Goal: Check status

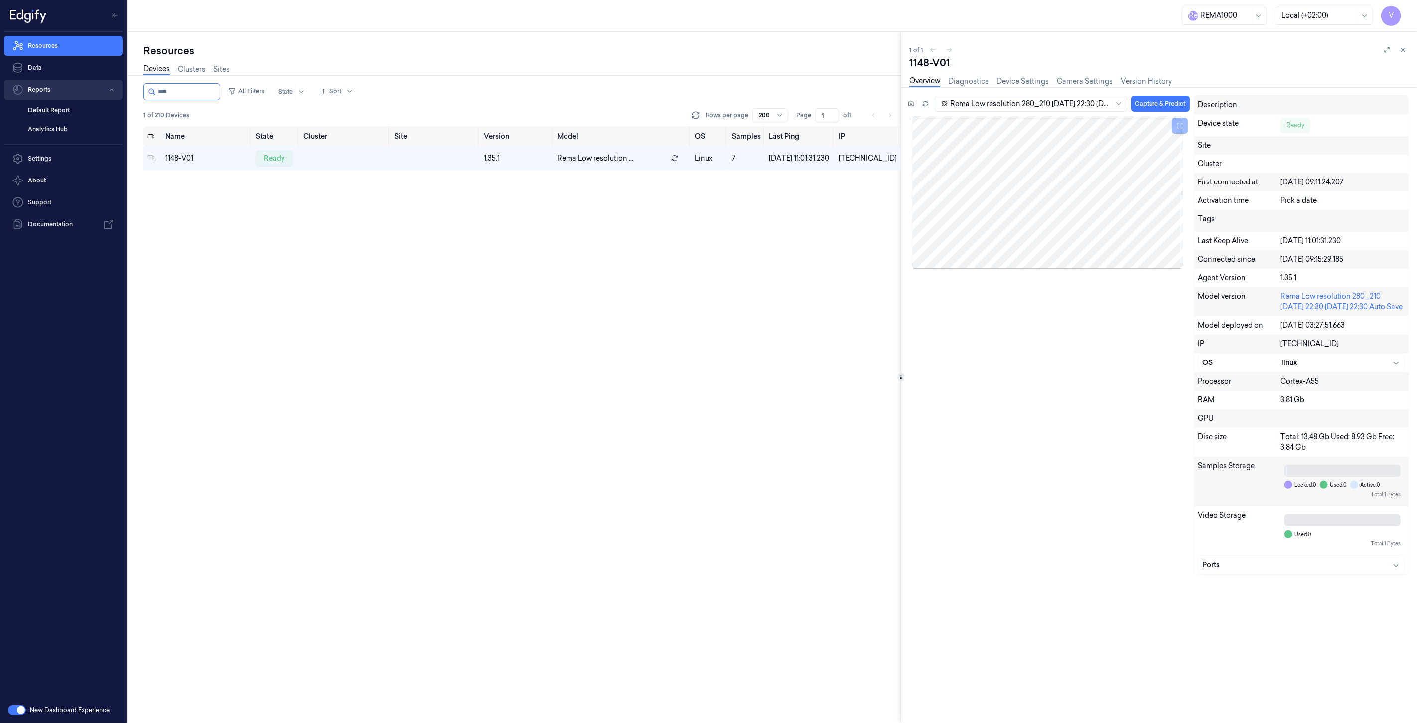
drag, startPoint x: 0, startPoint y: 0, endPoint x: 61, endPoint y: 81, distance: 101.8
click at [61, 81] on div "V Resources Data Reports Default Report Analytics Hub Settings About Support Do…" at bounding box center [708, 361] width 1417 height 723
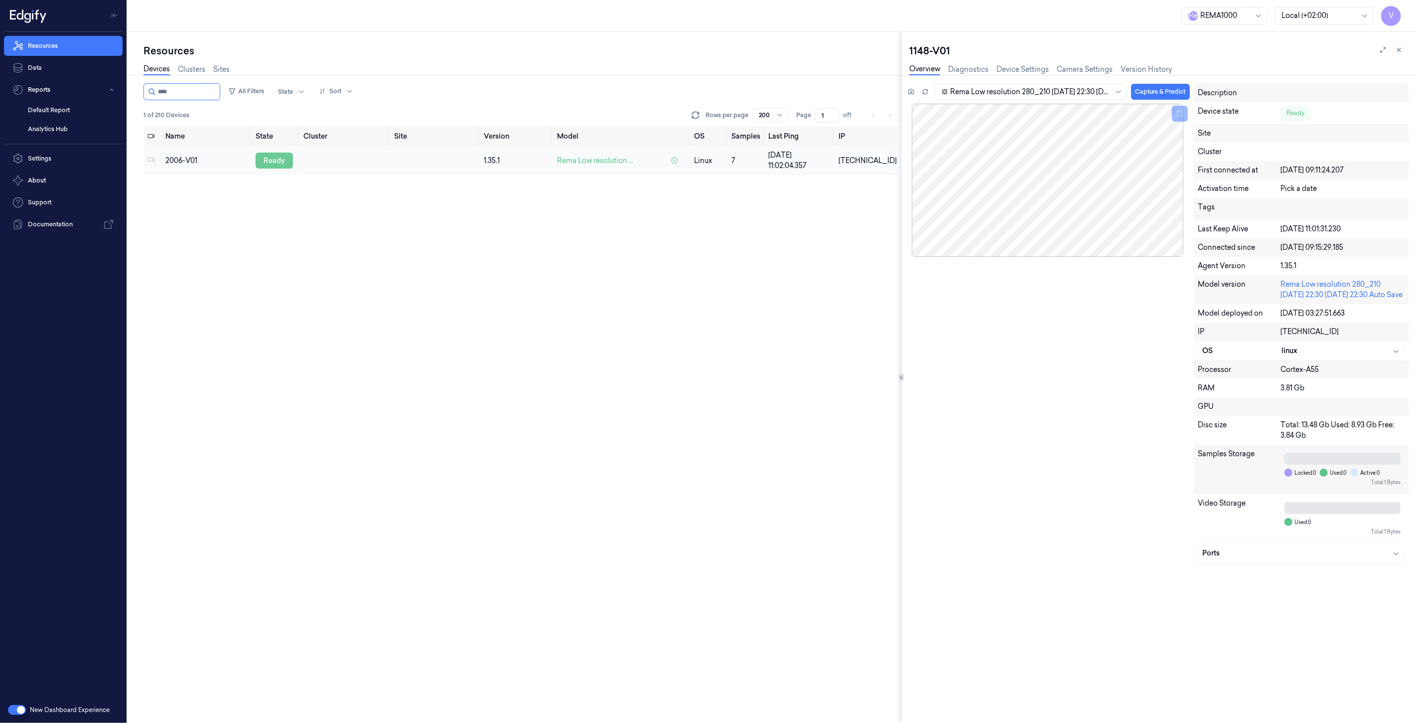
type input "****"
click at [278, 158] on div "ready" at bounding box center [274, 160] width 37 height 16
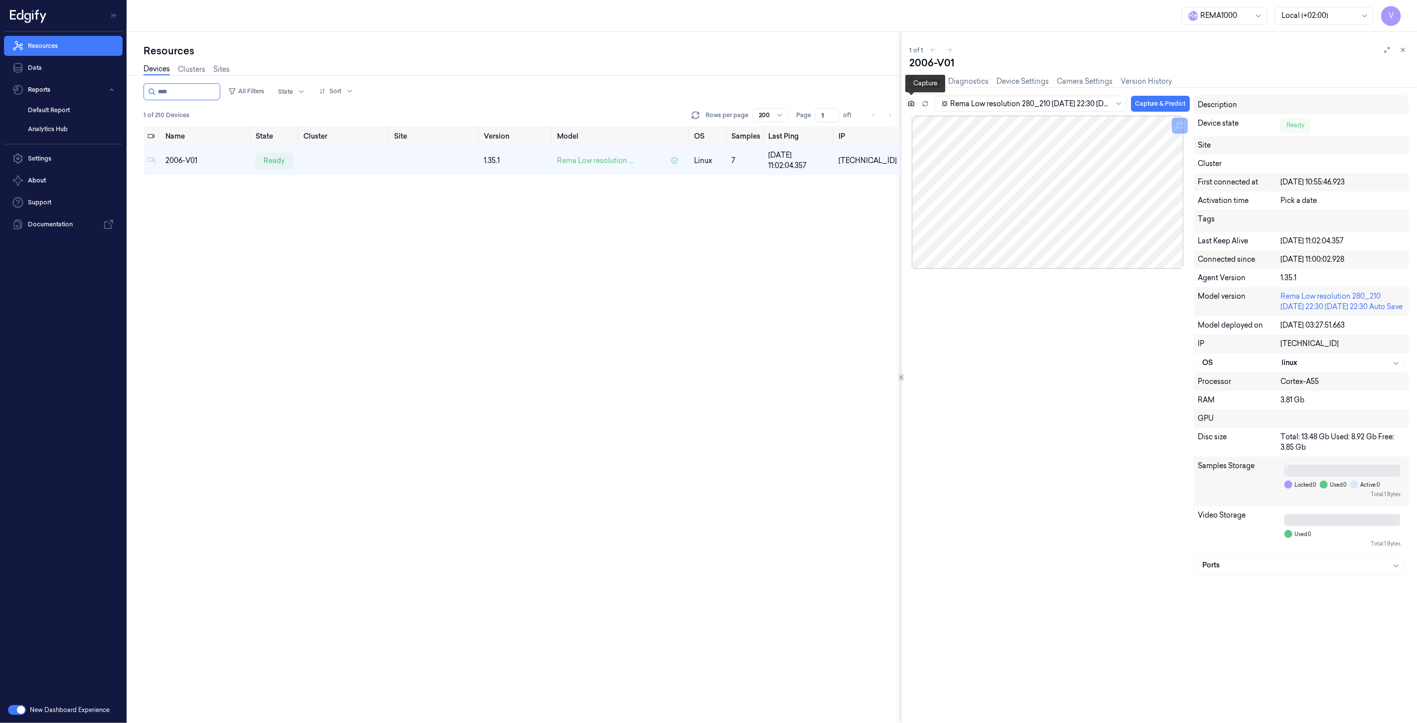
click at [914, 106] on icon at bounding box center [911, 103] width 7 height 7
click at [208, 466] on div "All Filters State Sort 1 of 210 Devices Rows per page 200 Page 1 of 1 Name Stat…" at bounding box center [522, 403] width 757 height 640
